Goal: Information Seeking & Learning: Learn about a topic

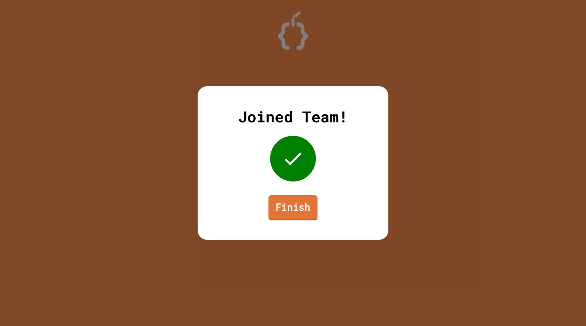
click at [302, 214] on link "Finish" at bounding box center [292, 207] width 49 height 25
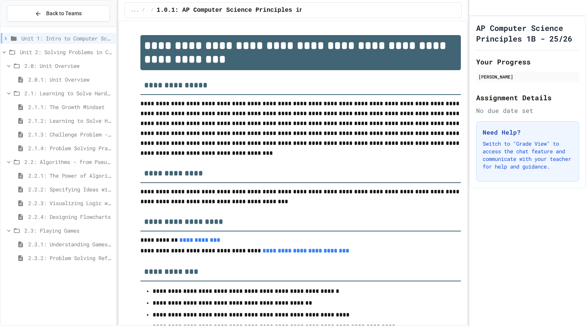
click at [88, 259] on span "2.3.2: Problem Solving Reflection" at bounding box center [70, 258] width 85 height 8
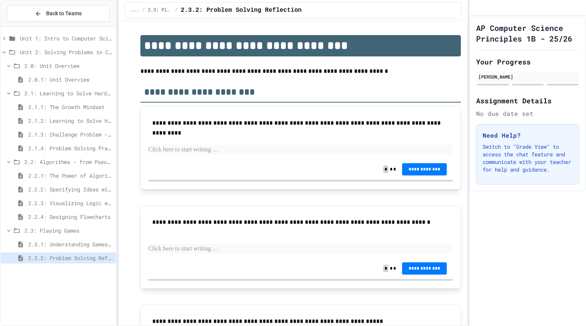
click at [52, 245] on span "2.3.1: Understanding Games with Flowcharts" at bounding box center [70, 244] width 85 height 8
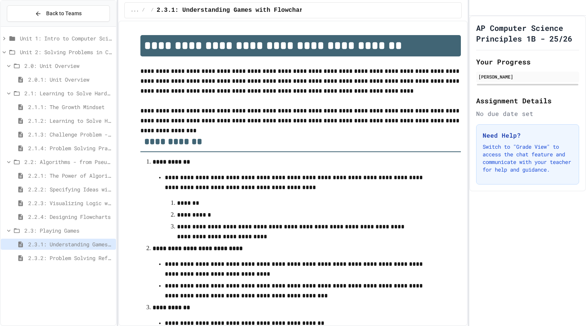
click at [85, 218] on span "2.2.4: Designing Flowcharts" at bounding box center [70, 217] width 85 height 8
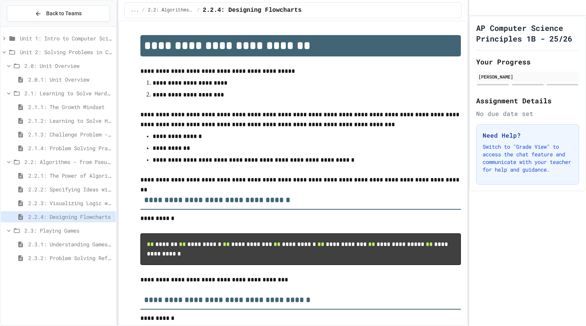
click at [92, 201] on span "2.2.3: Visualizing Logic with Flowcharts" at bounding box center [70, 203] width 85 height 8
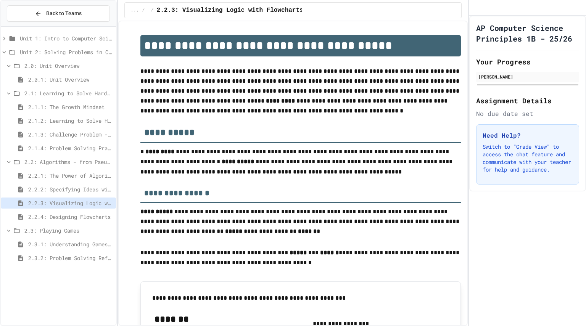
click at [78, 185] on div "2.2.2: Specifying Ideas with Pseudocode" at bounding box center [58, 189] width 115 height 11
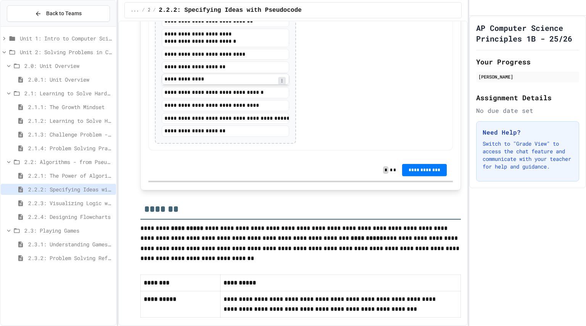
scroll to position [1713, 0]
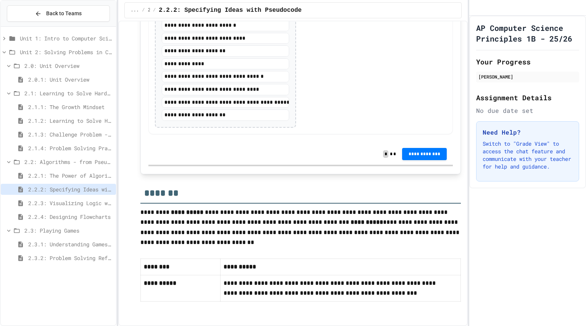
click at [59, 202] on span "2.2.3: Visualizing Logic with Flowcharts" at bounding box center [70, 203] width 85 height 8
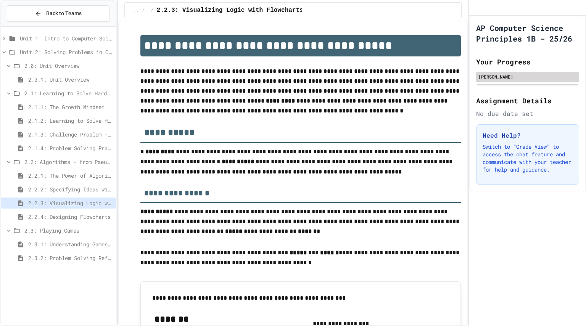
click at [520, 80] on div "[PERSON_NAME]" at bounding box center [527, 76] width 98 height 7
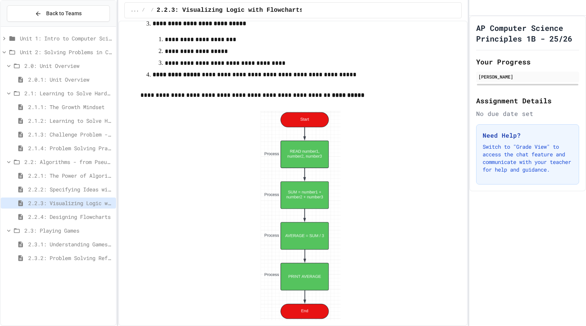
scroll to position [1971, 0]
click at [91, 214] on span "2.2.4: Designing Flowcharts" at bounding box center [70, 217] width 85 height 8
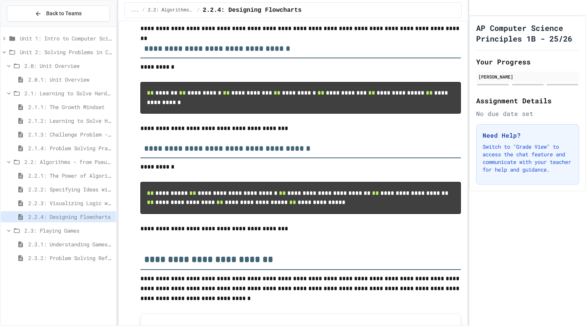
scroll to position [151, 0]
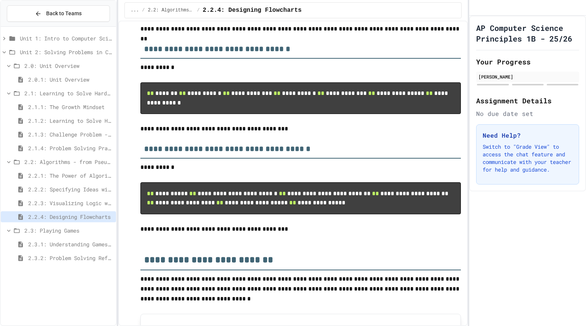
click at [201, 134] on p "**********" at bounding box center [300, 129] width 321 height 10
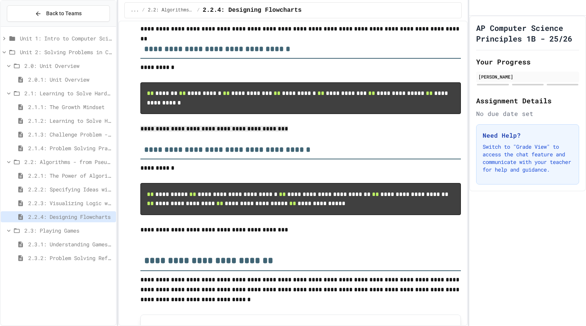
click at [201, 135] on p "**********" at bounding box center [300, 129] width 321 height 11
click at [72, 244] on span "2.3.1: Understanding Games with Flowcharts" at bounding box center [70, 244] width 85 height 8
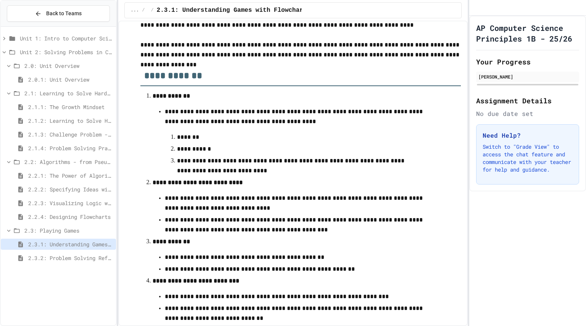
scroll to position [66, 0]
